Goal: Task Accomplishment & Management: Manage account settings

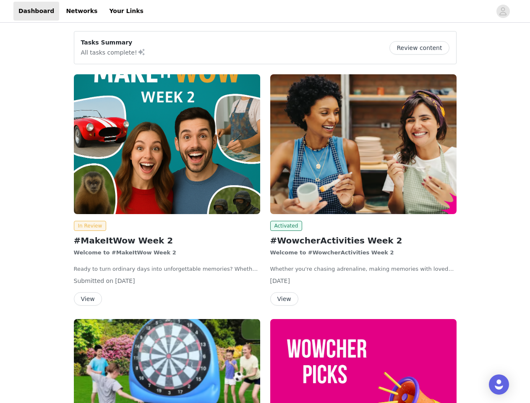
click at [265, 202] on div "Activated #WowcherActivities Week 2 Welcome to #WowcherActivities Week 2 Whethe…" at bounding box center [363, 191] width 197 height 245
click at [265, 11] on div at bounding box center [320, 11] width 343 height 19
click at [504, 11] on icon "avatar" at bounding box center [503, 11] width 8 height 13
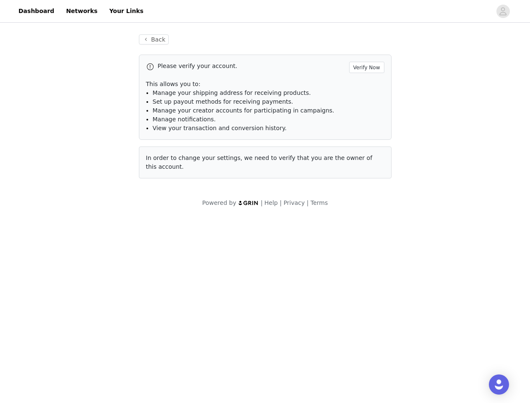
click at [167, 144] on div "Please verify your account. Verify Now This allows you to: Manage your shipping…" at bounding box center [265, 117] width 253 height 124
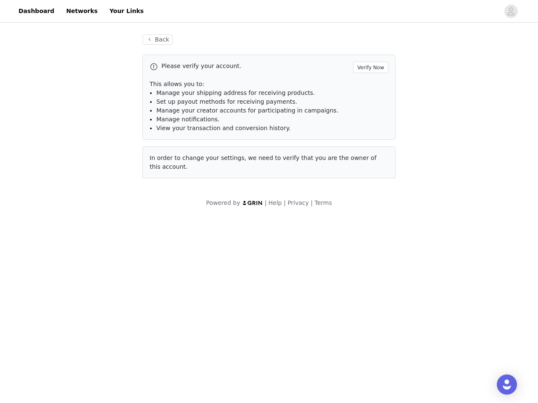
click at [89, 226] on body "Dashboard Networks Your Links Back Please verify your account. Verify Now This …" at bounding box center [269, 201] width 538 height 403
click at [87, 299] on body "Dashboard Networks Your Links Back Please verify your account. Verify Now This …" at bounding box center [269, 201] width 538 height 403
click at [364, 144] on div "Please verify your account. Verify Now This allows you to: Manage your shipping…" at bounding box center [268, 117] width 253 height 124
click at [285, 226] on body "Dashboard Networks Your Links Back Please verify your account. Verify Now This …" at bounding box center [269, 201] width 538 height 403
click at [284, 299] on body "Dashboard Networks Your Links Back Please verify your account. Verify Now This …" at bounding box center [269, 201] width 538 height 403
